Goal: Navigation & Orientation: Find specific page/section

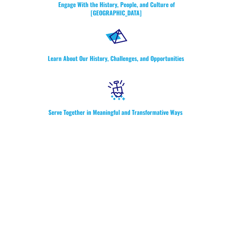
scroll to position [221, 0]
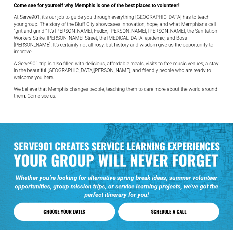
scroll to position [3419, 0]
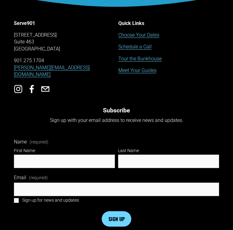
click at [140, 67] on link "Meet Your Guides" at bounding box center [137, 70] width 38 height 7
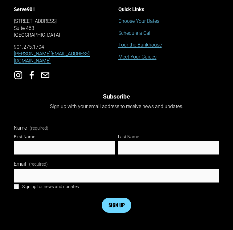
scroll to position [1539, 0]
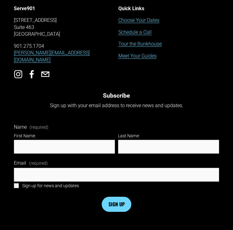
click at [151, 20] on link "Choose Your Dates" at bounding box center [138, 20] width 41 height 7
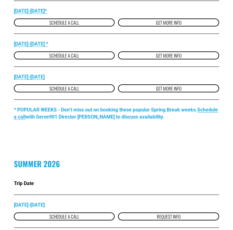
scroll to position [543, 0]
